Goal: Information Seeking & Learning: Learn about a topic

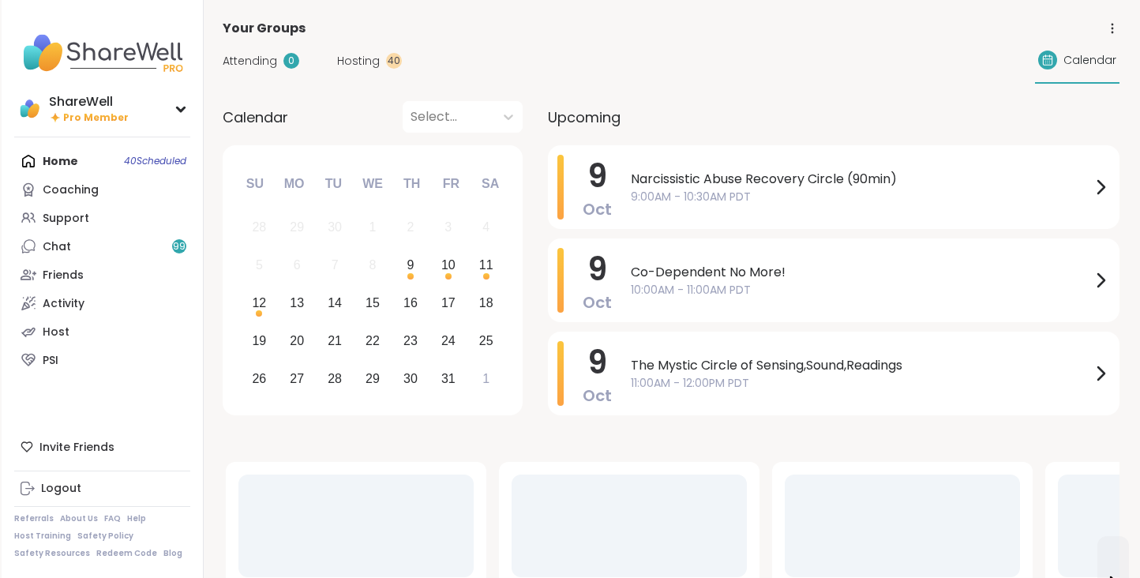
click at [102, 304] on link "Activity" at bounding box center [102, 303] width 176 height 28
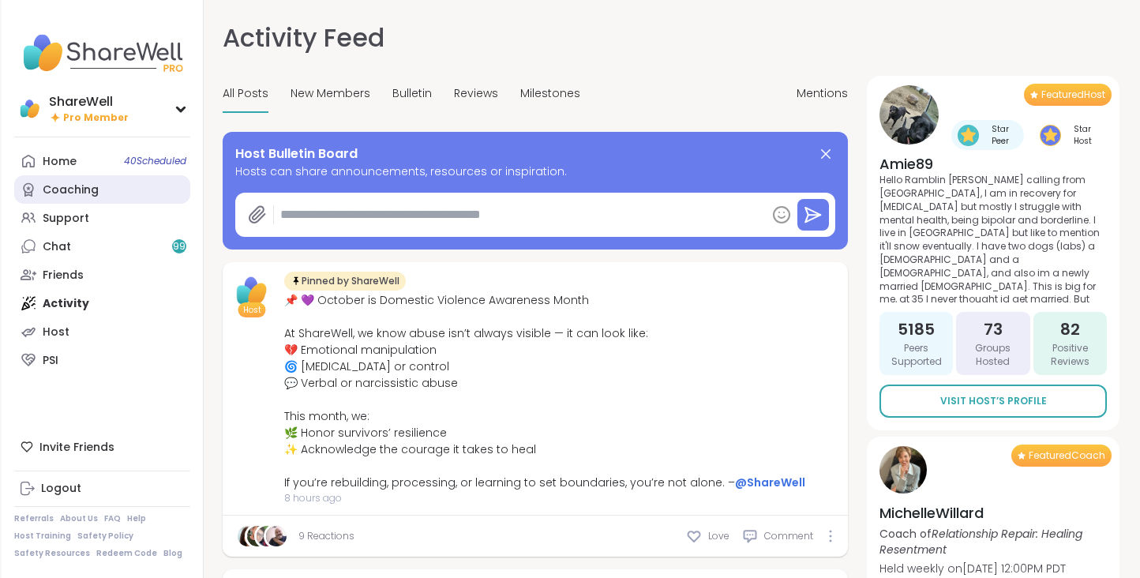
click at [88, 189] on div "Coaching" at bounding box center [71, 190] width 56 height 16
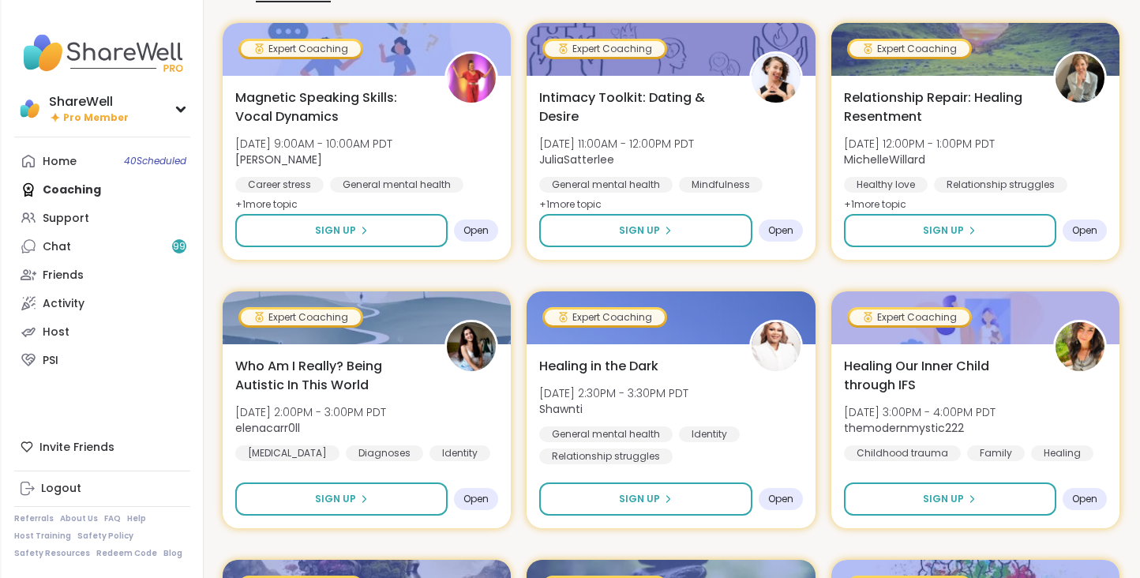
scroll to position [219, 0]
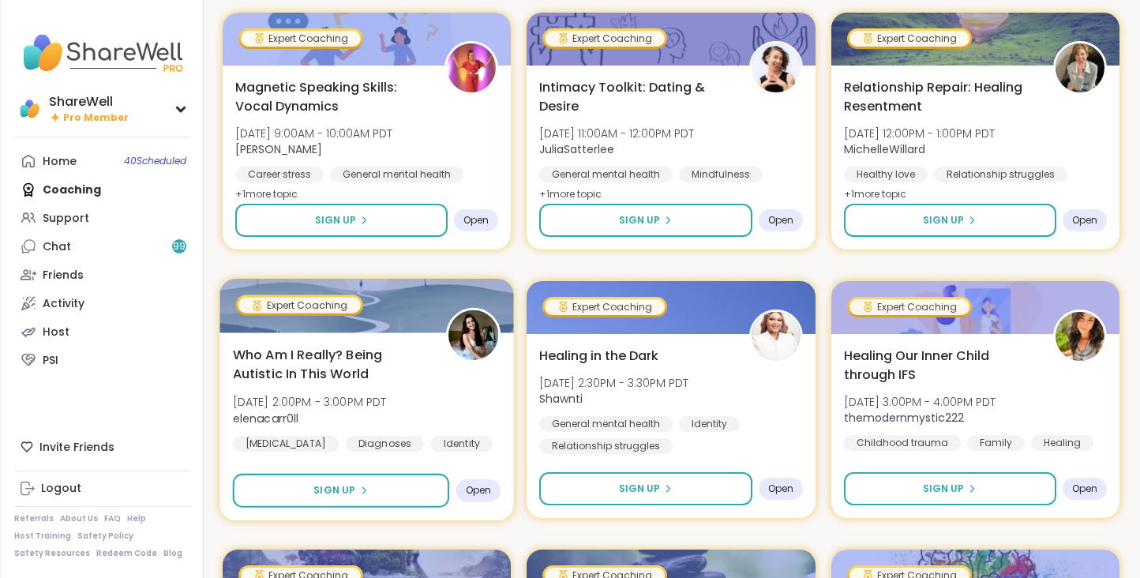
click at [409, 377] on span "Who Am I Really? Being Autistic In This World" at bounding box center [331, 364] width 196 height 39
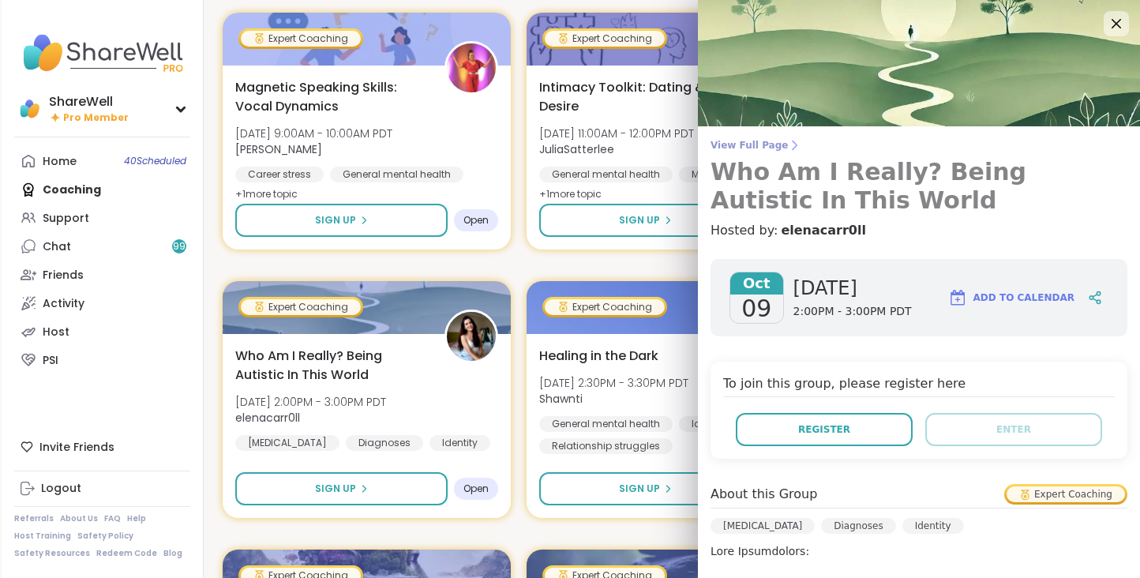
click at [759, 154] on link "View Full Page Who Am I Really? Being Autistic In This World" at bounding box center [918, 177] width 417 height 76
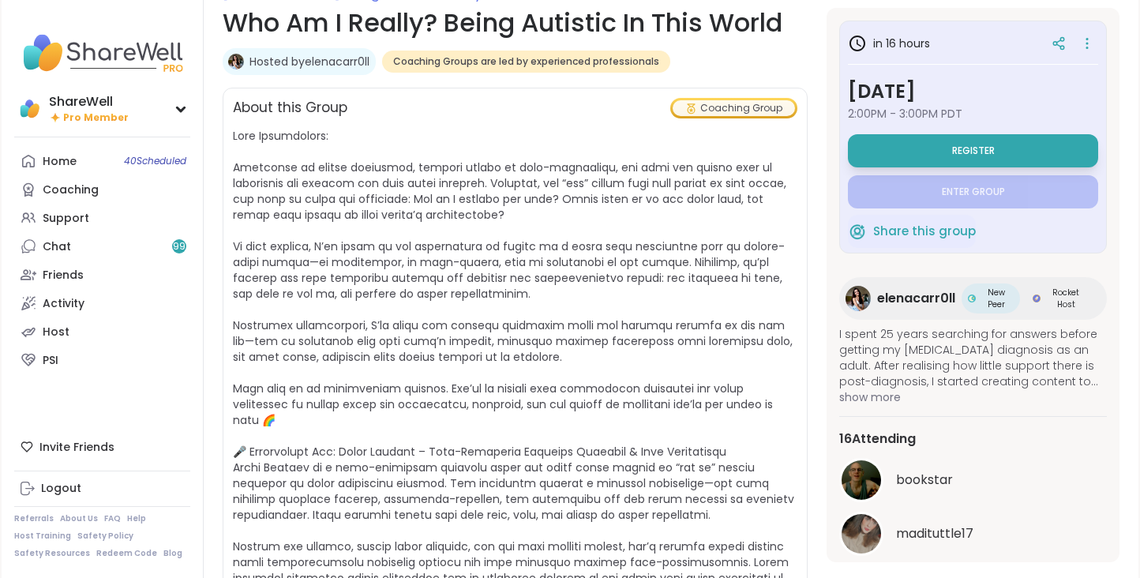
scroll to position [259, 0]
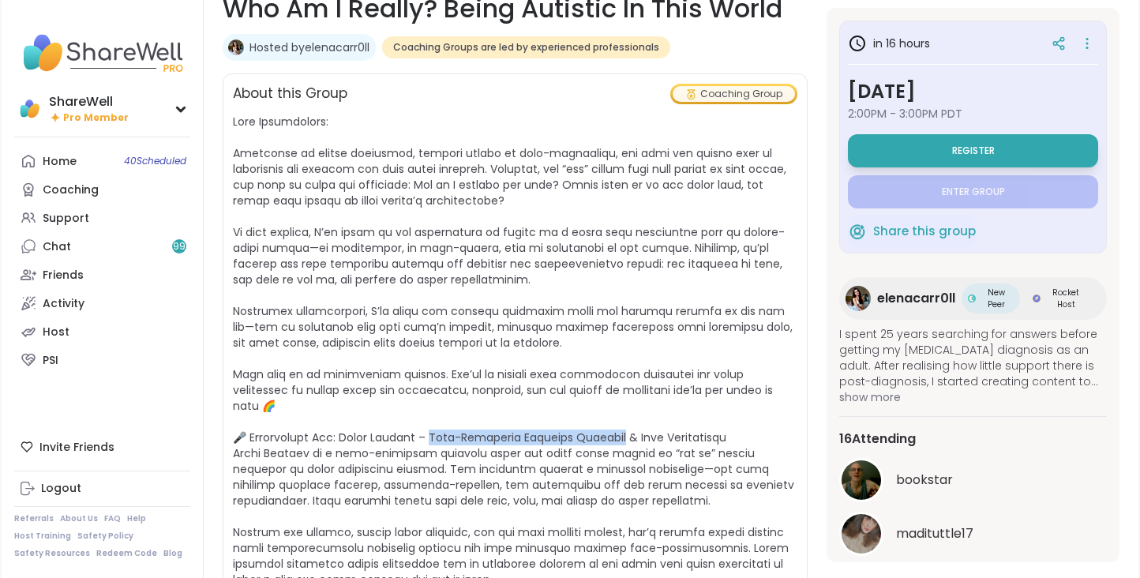
drag, startPoint x: 413, startPoint y: 421, endPoint x: 599, endPoint y: 423, distance: 186.3
click at [599, 423] on span "[URL][DOMAIN_NAME] Instagram: @elenacarr0ll TikTok: @elena__carroll" at bounding box center [513, 382] width 561 height 537
copy span "te-Diagnosed Autistic Advocate &"
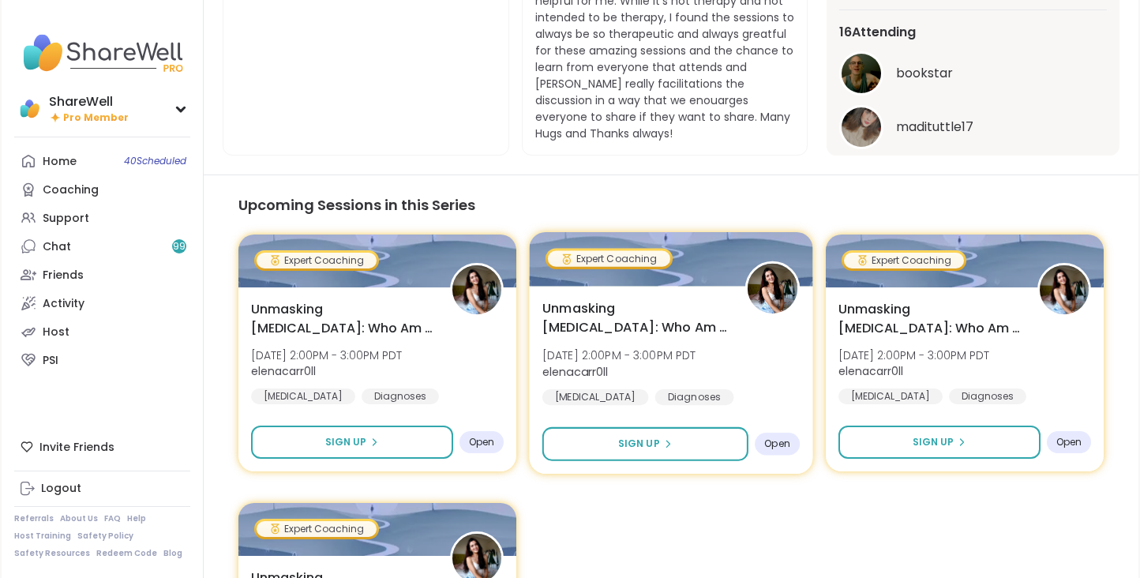
scroll to position [1504, 0]
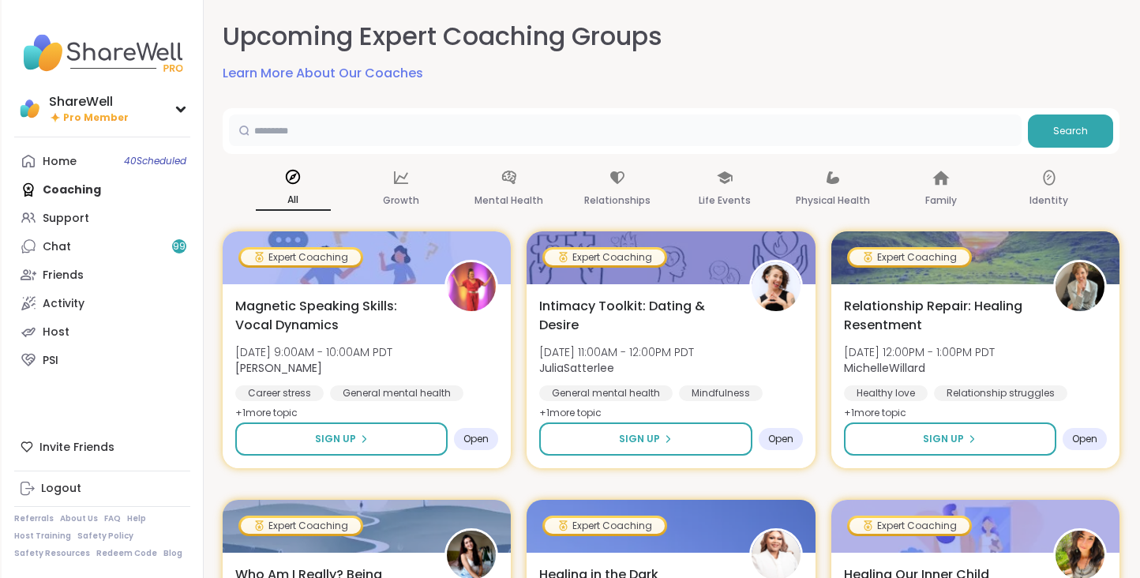
click at [510, 132] on input "text" at bounding box center [625, 130] width 792 height 32
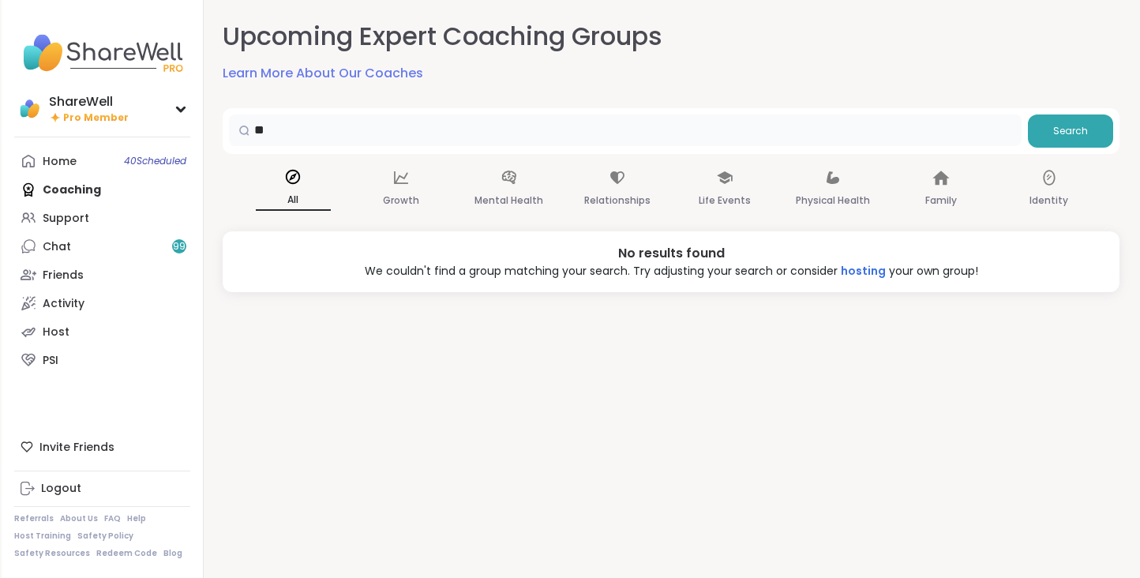
type input "*"
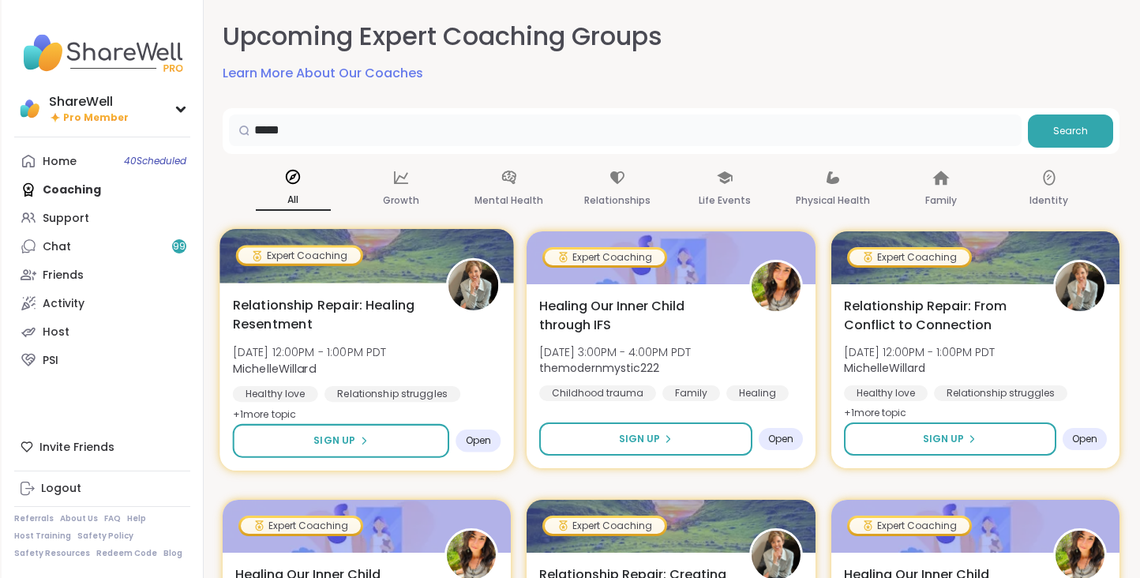
type input "*****"
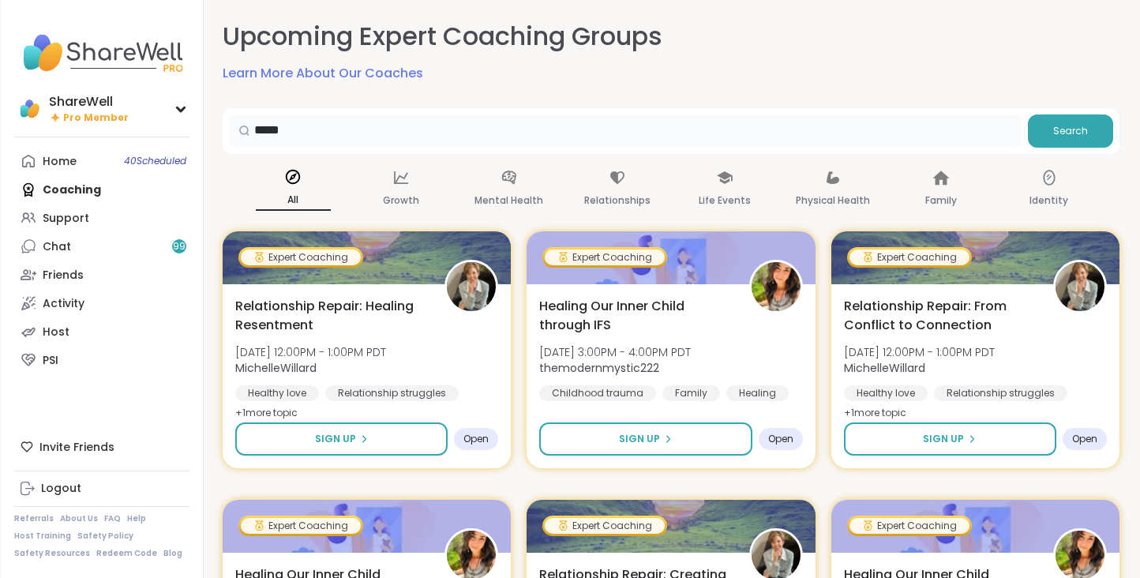
scroll to position [-1, 0]
click at [368, 129] on input "*****" at bounding box center [625, 130] width 792 height 32
